Goal: Task Accomplishment & Management: Use online tool/utility

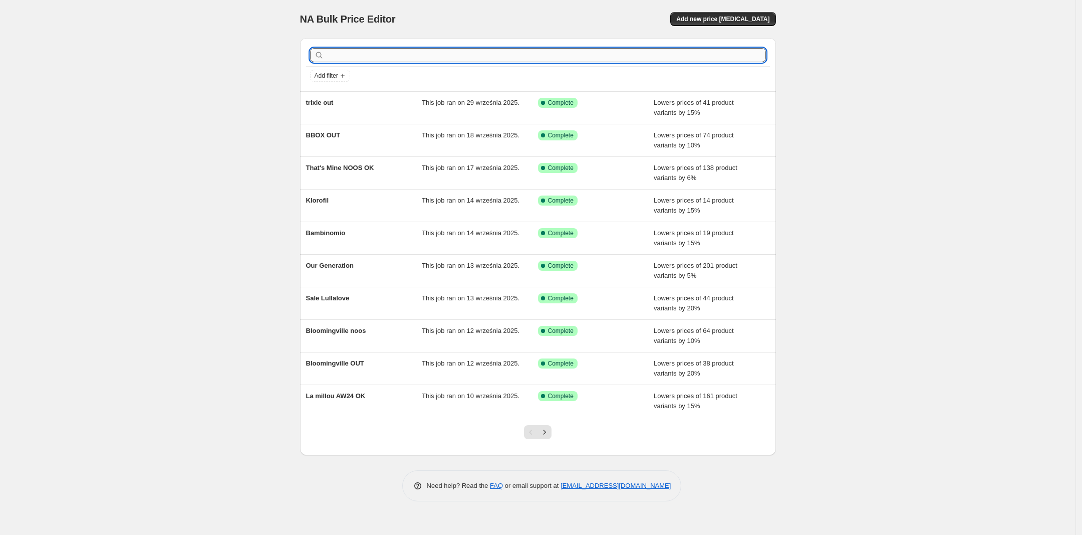
click at [334, 61] on input "text" at bounding box center [546, 55] width 440 height 14
type input "mini rodini"
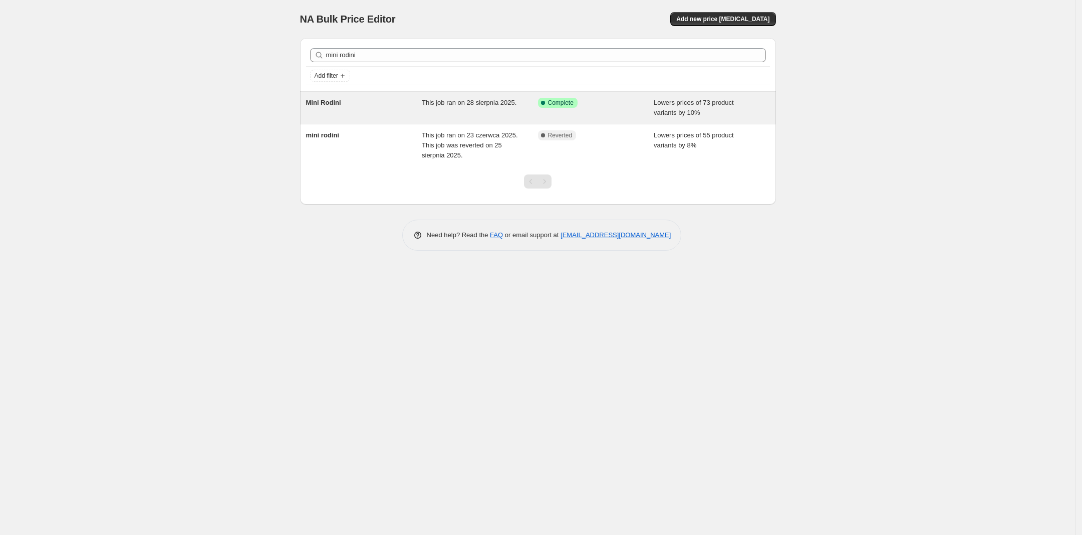
click at [340, 106] on span "Mini Rodini" at bounding box center [323, 103] width 35 height 8
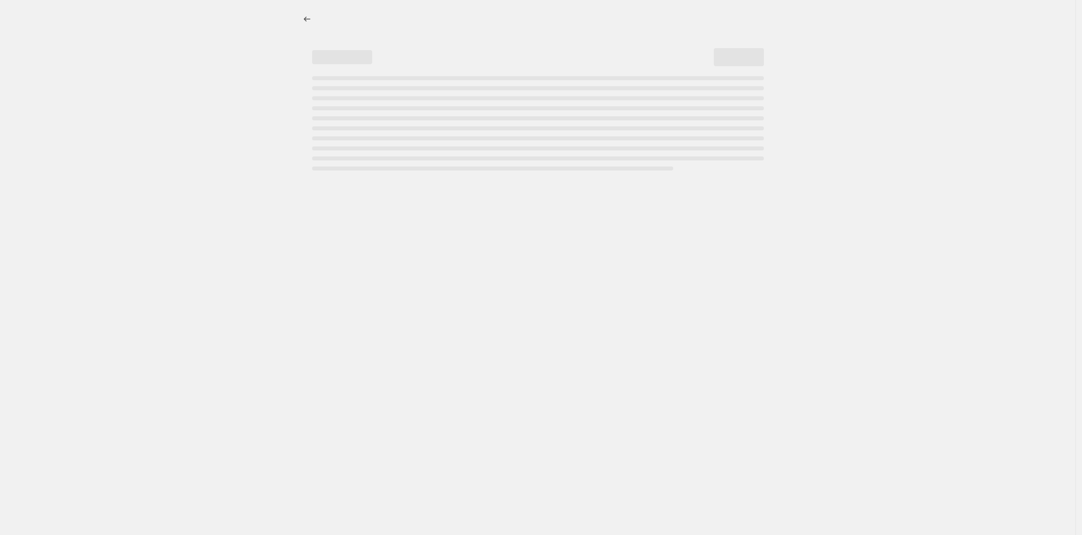
select select "percentage"
select select "vendor"
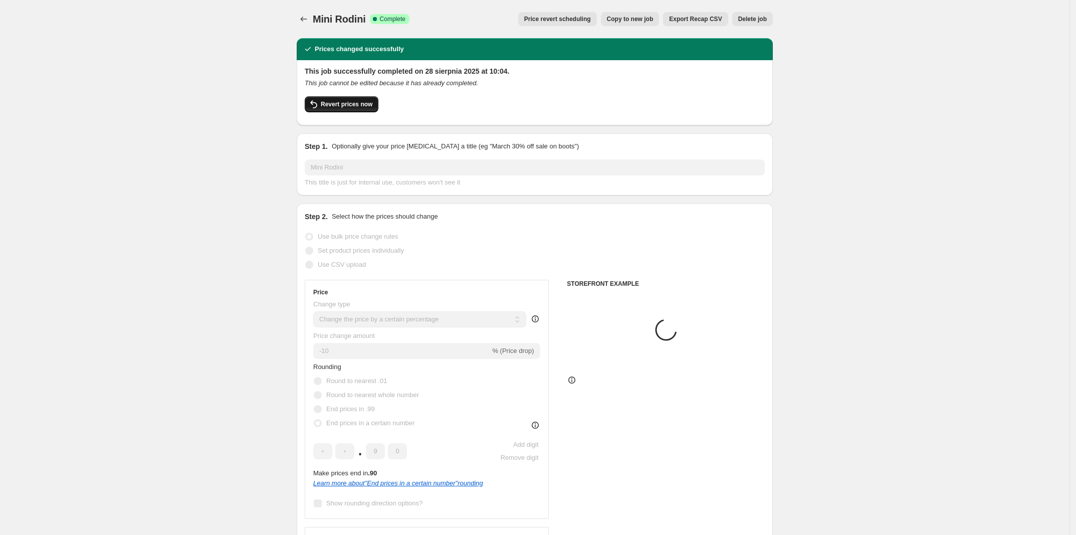
click at [352, 107] on span "Revert prices now" at bounding box center [347, 104] width 52 height 8
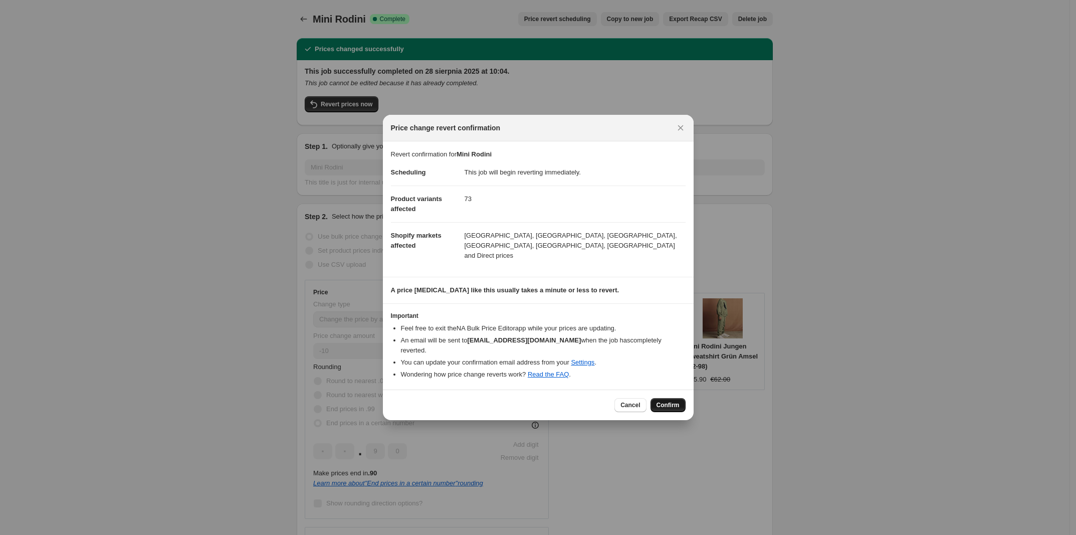
click at [665, 398] on button "Confirm" at bounding box center [667, 405] width 35 height 14
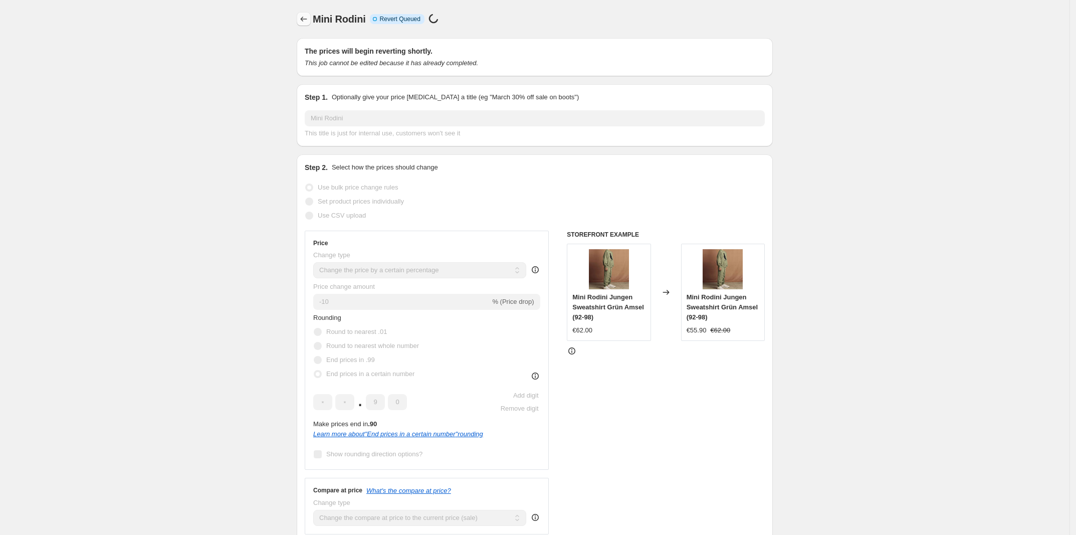
click at [301, 16] on button "Price change jobs" at bounding box center [304, 19] width 14 height 14
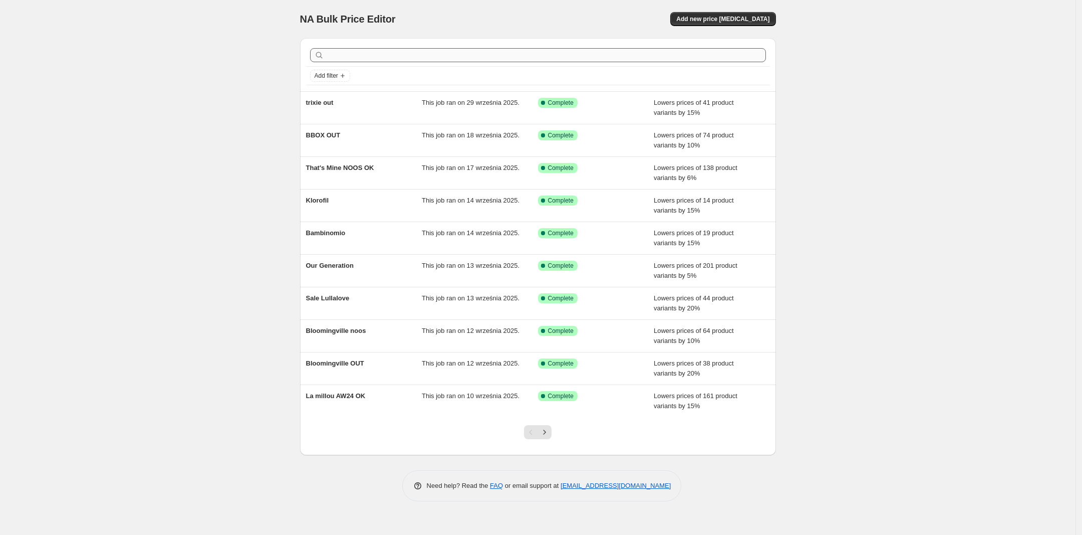
drag, startPoint x: 427, startPoint y: 65, endPoint x: 422, endPoint y: 57, distance: 9.2
click at [424, 61] on div at bounding box center [538, 55] width 464 height 22
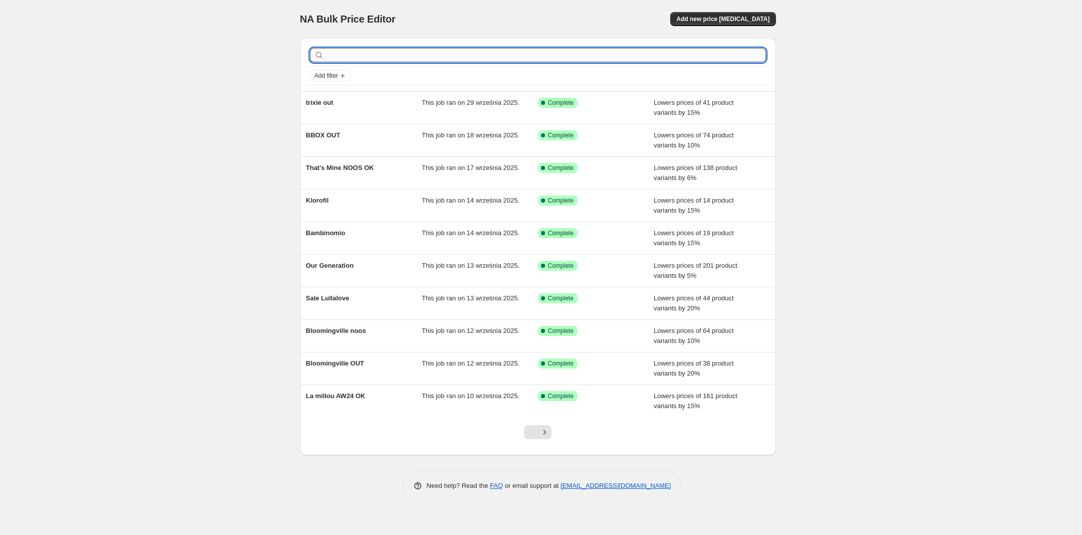
click at [422, 57] on input "text" at bounding box center [546, 55] width 440 height 14
type input "mini"
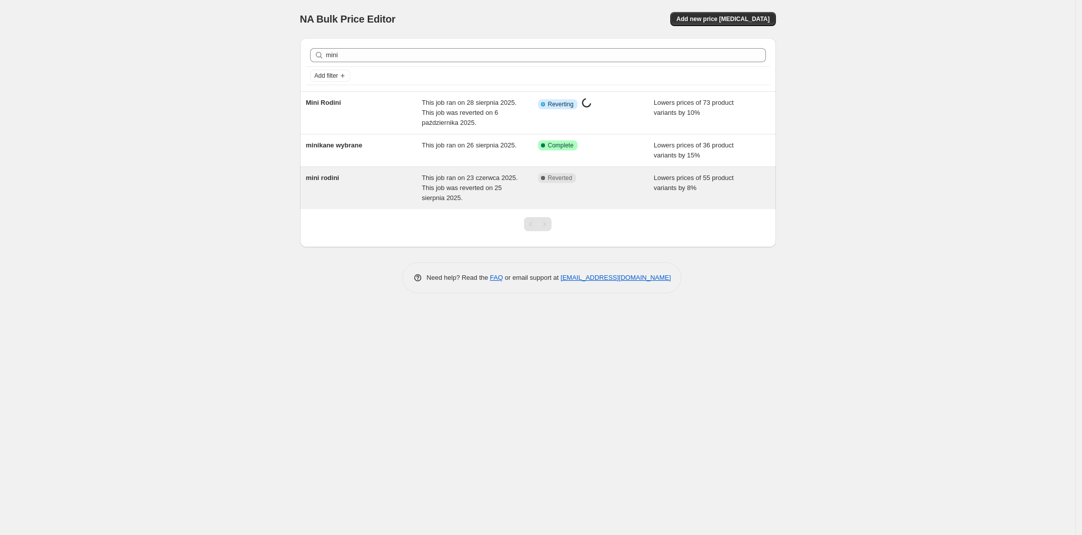
click at [339, 181] on span "mini rodini" at bounding box center [322, 178] width 33 height 8
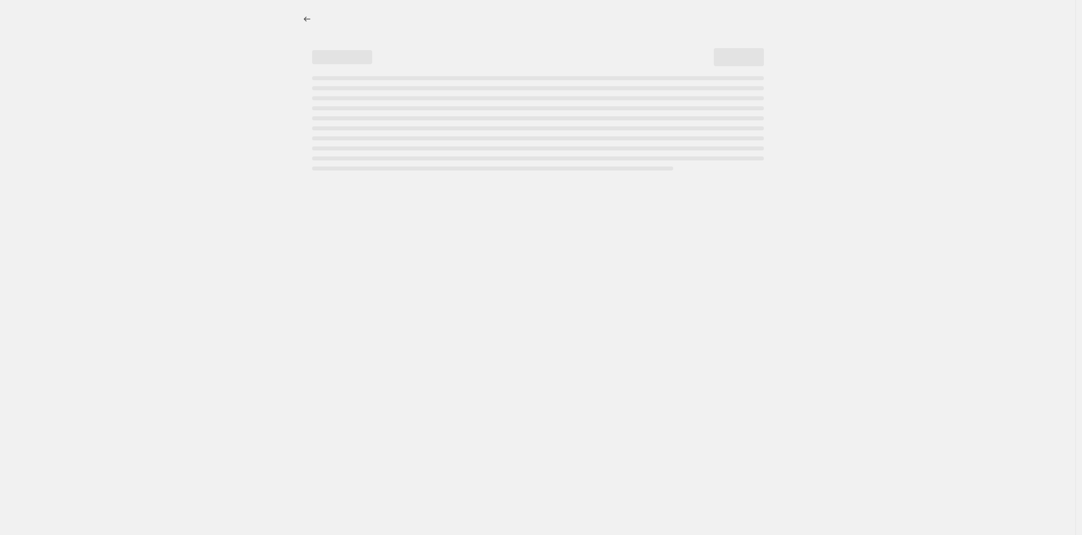
select select "percentage"
select select "vendor"
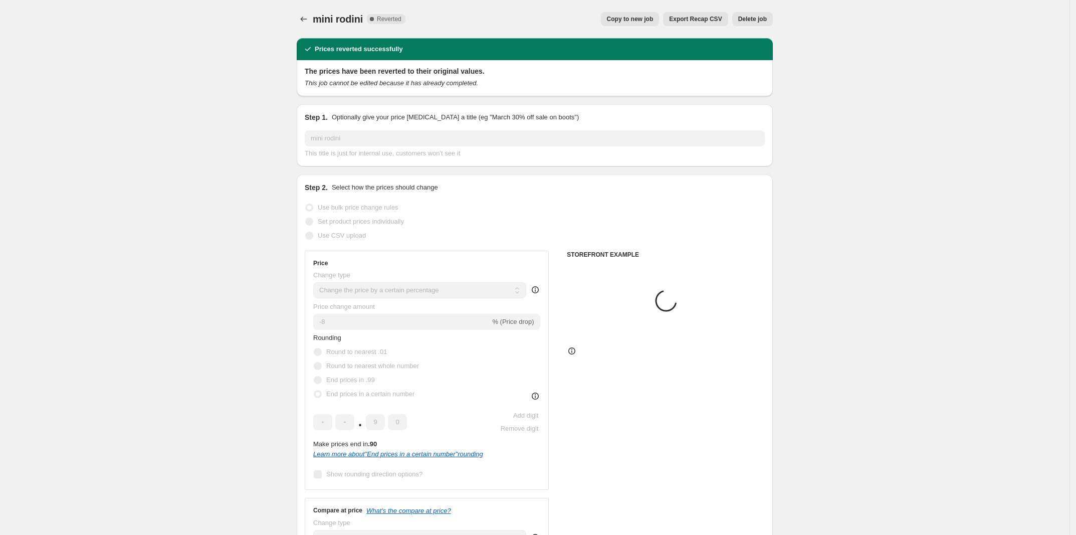
click at [755, 19] on span "Delete job" at bounding box center [752, 19] width 29 height 8
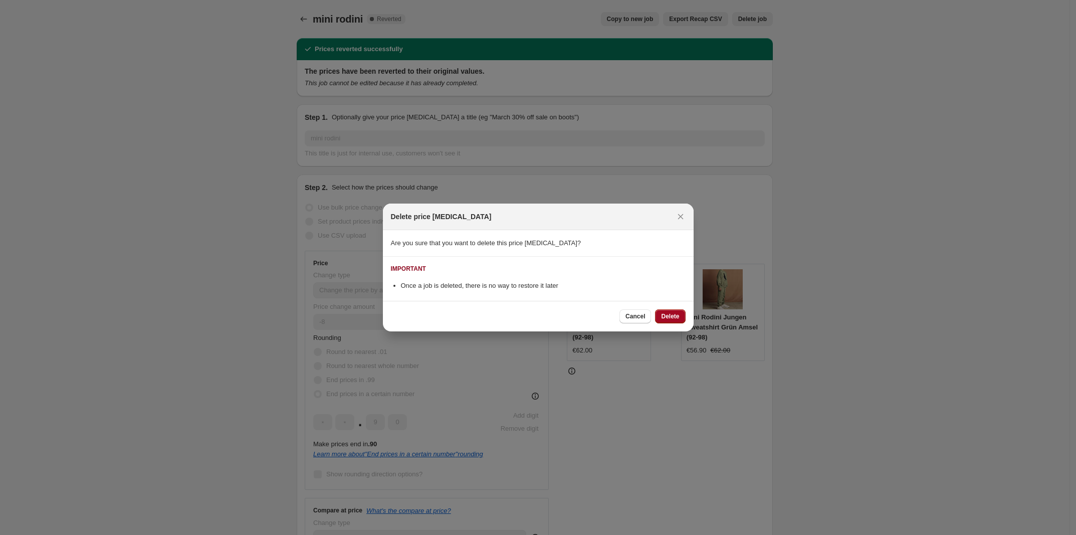
click at [667, 313] on span "Delete" at bounding box center [670, 316] width 18 height 8
